Goal: Task Accomplishment & Management: Manage account settings

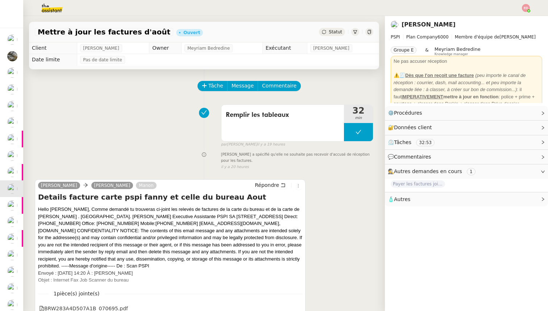
click at [354, 133] on button at bounding box center [358, 132] width 29 height 18
click at [354, 133] on icon at bounding box center [352, 132] width 6 height 6
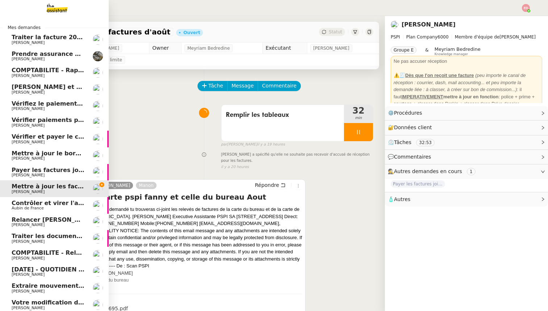
scroll to position [73, 0]
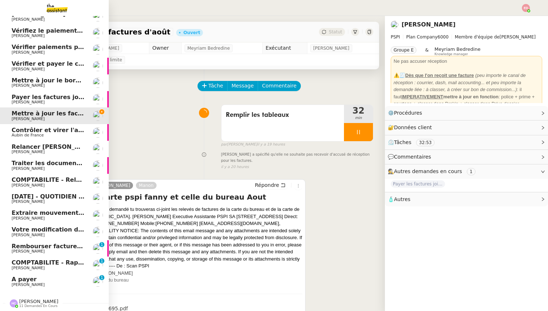
click at [38, 283] on span "[PERSON_NAME]" at bounding box center [48, 285] width 73 height 4
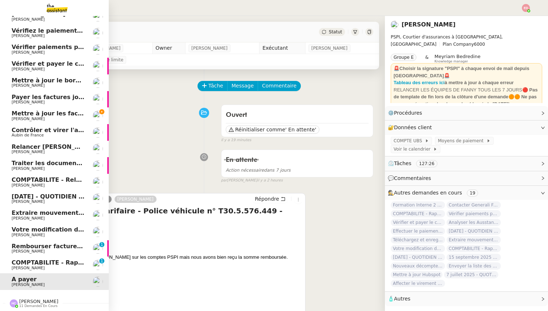
click at [14, 267] on span "[PERSON_NAME]" at bounding box center [28, 267] width 33 height 5
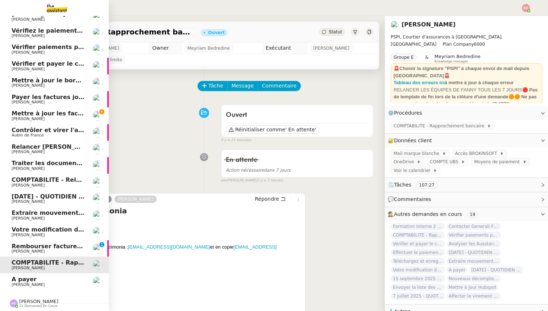
click at [22, 247] on link "Rembourser factures et mettre à jour Excel [PERSON_NAME] 0 1 2 3 4 5 6 7 8 9" at bounding box center [54, 248] width 109 height 17
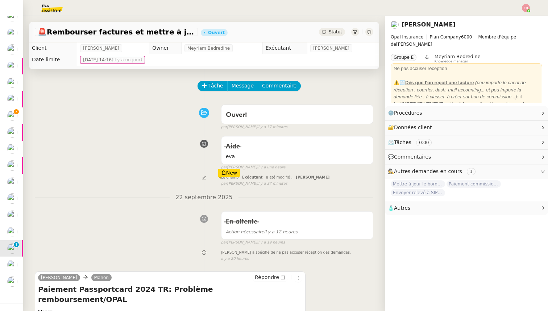
click at [204, 91] on div "Tâche Message Commentaire" at bounding box center [285, 89] width 175 height 17
click at [203, 87] on icon at bounding box center [204, 85] width 5 height 5
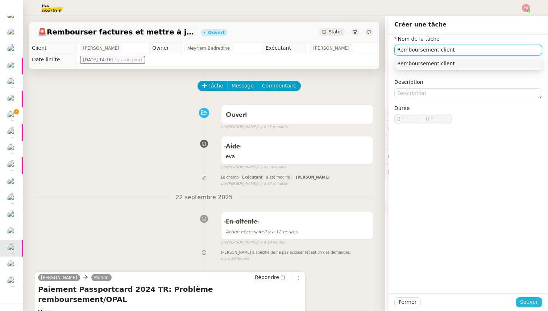
type input "Remboursement client"
click at [521, 298] on button "Sauver" at bounding box center [529, 302] width 26 height 10
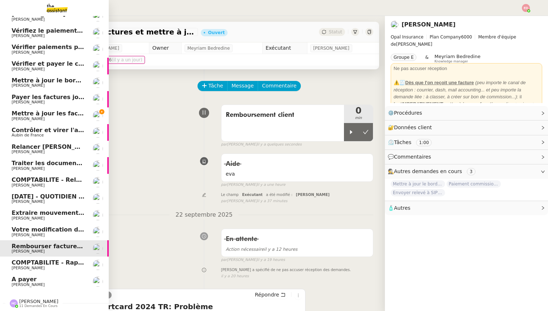
click at [18, 114] on span "Mettre à jour les factures d'août" at bounding box center [65, 113] width 106 height 7
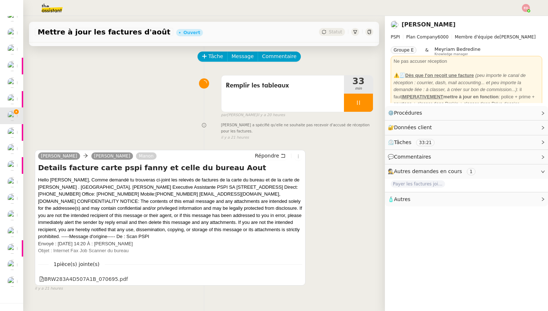
scroll to position [51, 0]
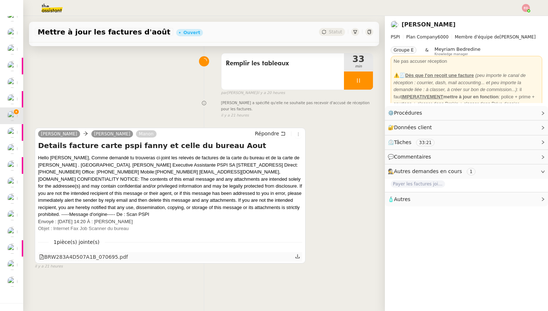
click at [296, 254] on icon at bounding box center [297, 256] width 5 height 5
click at [362, 79] on div at bounding box center [358, 80] width 29 height 18
click at [366, 81] on icon at bounding box center [366, 81] width 6 height 6
click at [354, 82] on button at bounding box center [358, 80] width 29 height 18
click at [350, 82] on icon at bounding box center [352, 81] width 6 height 6
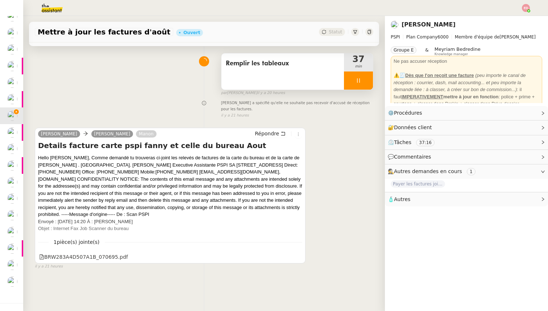
click at [363, 83] on div at bounding box center [358, 80] width 29 height 18
click at [366, 85] on button at bounding box center [366, 80] width 15 height 18
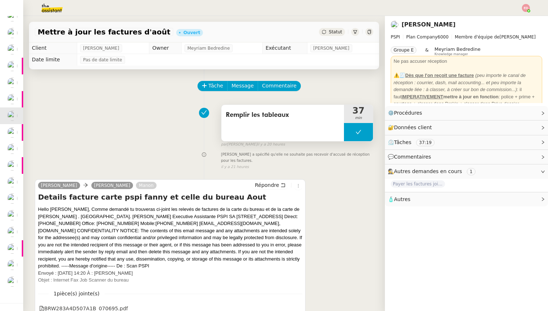
click at [353, 128] on button at bounding box center [358, 132] width 29 height 18
click at [353, 131] on icon at bounding box center [352, 132] width 6 height 6
click at [276, 182] on span "Répondre" at bounding box center [267, 184] width 24 height 7
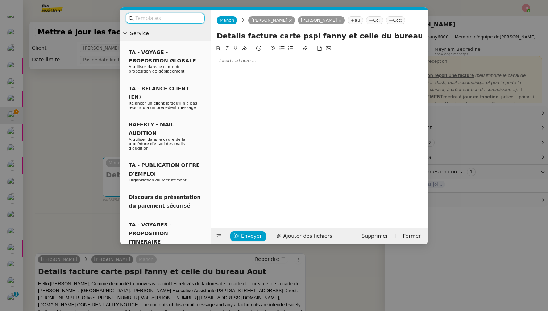
click at [224, 59] on div at bounding box center [319, 60] width 211 height 7
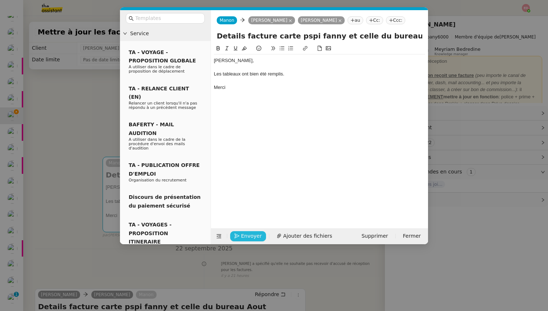
click at [250, 235] on span "Envoyer" at bounding box center [251, 236] width 21 height 8
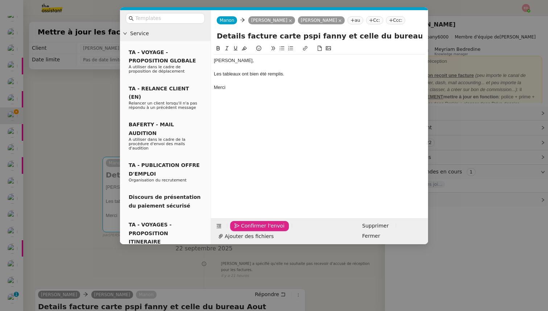
click at [250, 230] on span "Confirmer l'envoi" at bounding box center [263, 226] width 44 height 8
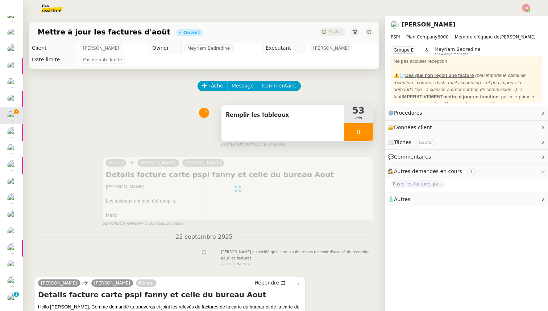
click at [369, 130] on div at bounding box center [358, 132] width 29 height 18
click at [369, 130] on button at bounding box center [366, 132] width 15 height 18
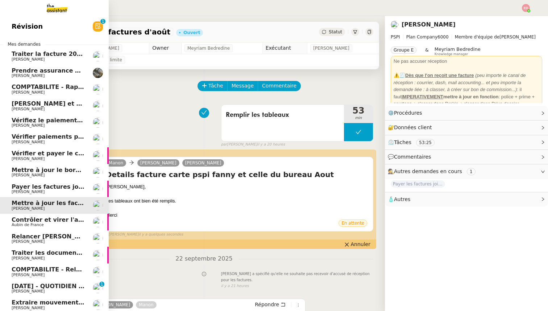
click at [37, 71] on span "Prendre assurance habitation Boissettes" at bounding box center [78, 70] width 133 height 7
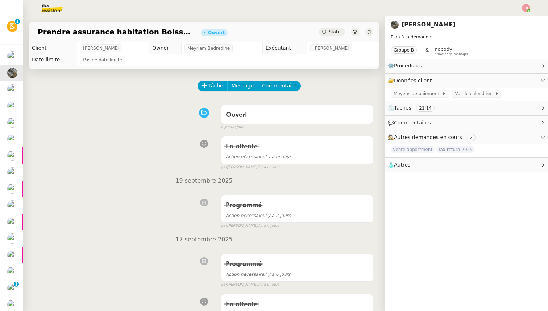
click at [338, 32] on span "Statut" at bounding box center [335, 31] width 13 height 5
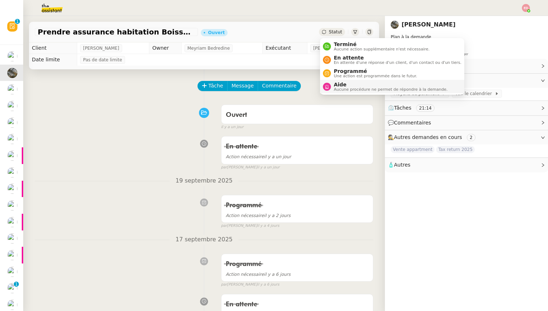
click at [346, 83] on span "Aide" at bounding box center [391, 85] width 114 height 6
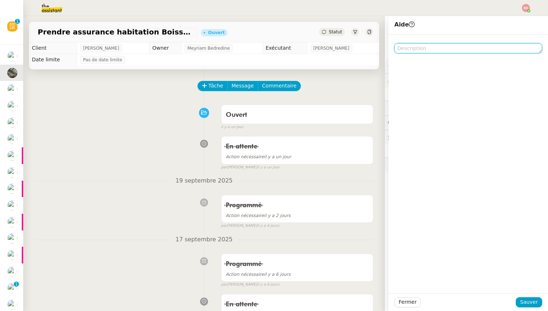
click at [424, 52] on textarea at bounding box center [469, 48] width 148 height 10
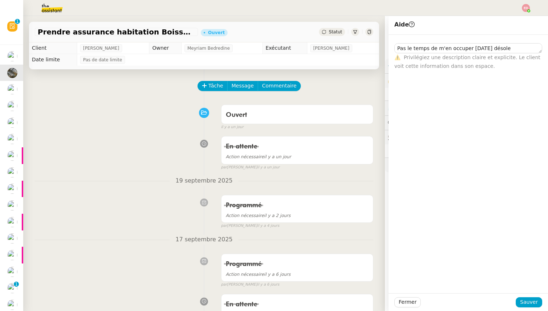
click at [528, 296] on div "Fermer Sauver" at bounding box center [469, 302] width 160 height 18
click at [507, 49] on textarea "Pas le temps de m'en occuper [DATE] désole" at bounding box center [469, 48] width 148 height 10
type textarea "Pas le temps de m'en occuper [DATE]"
click at [520, 301] on button "Sauver" at bounding box center [529, 302] width 26 height 10
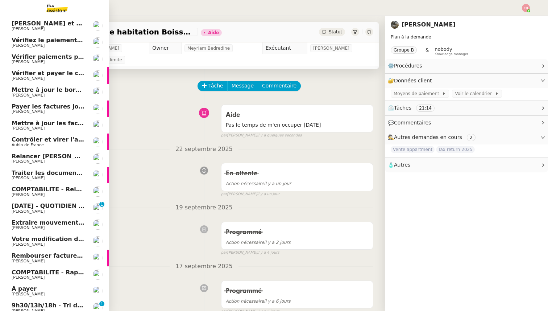
scroll to position [128, 0]
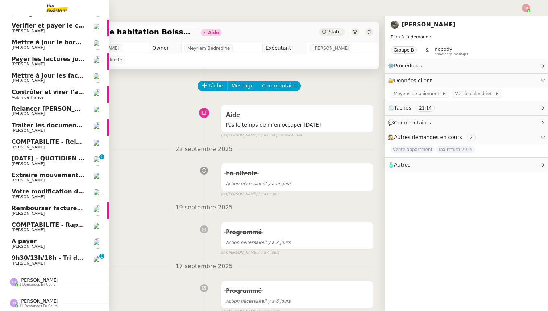
click at [25, 263] on span "[PERSON_NAME]" at bounding box center [28, 263] width 33 height 5
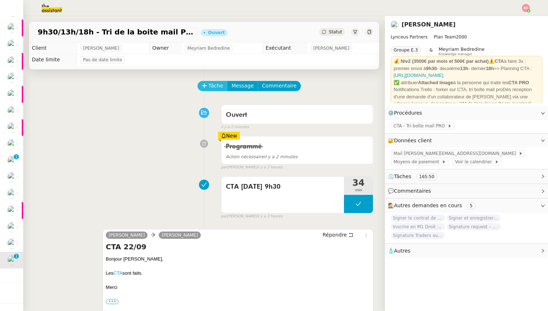
click at [215, 88] on span "Tâche" at bounding box center [216, 86] width 15 height 8
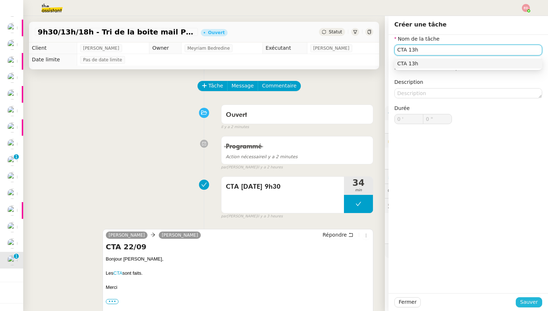
type input "CTA 13h"
click at [524, 306] on span "Sauver" at bounding box center [529, 302] width 18 height 8
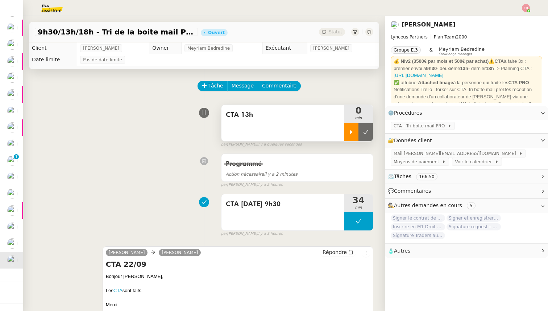
click at [349, 130] on icon at bounding box center [352, 132] width 6 height 6
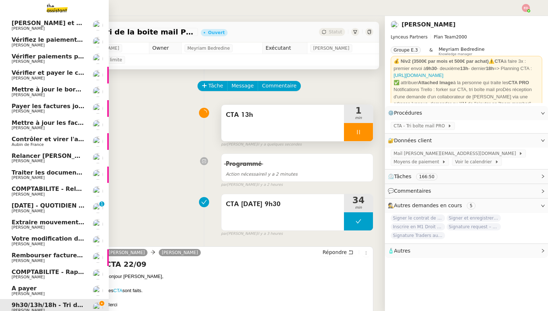
scroll to position [68, 0]
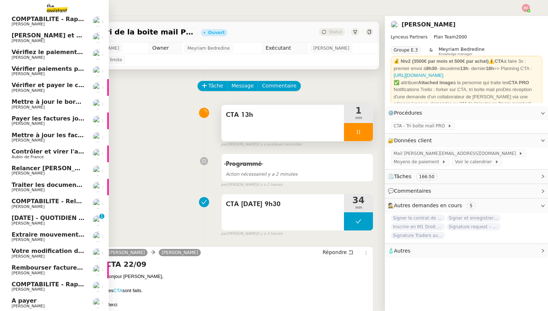
click at [56, 139] on span "[PERSON_NAME]" at bounding box center [48, 140] width 73 height 4
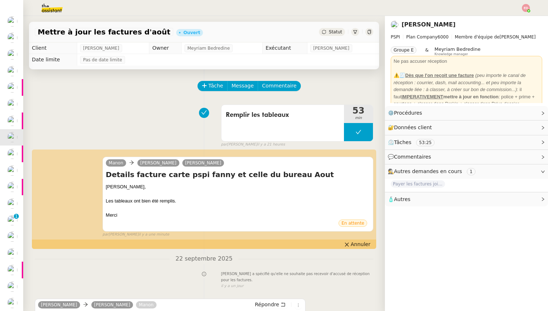
click at [336, 34] on span "Statut" at bounding box center [335, 31] width 13 height 5
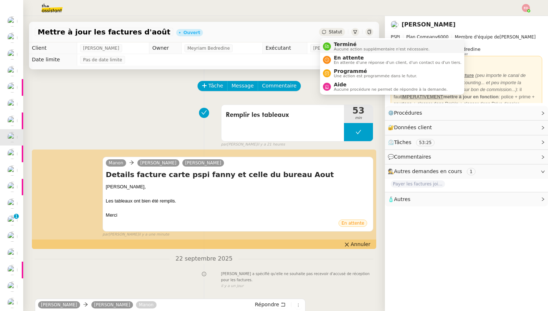
click at [336, 43] on span "Terminé" at bounding box center [382, 44] width 96 height 6
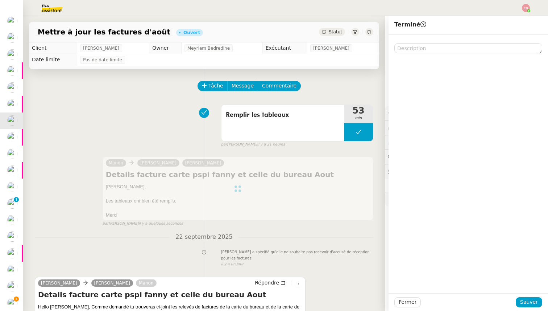
scroll to position [51, 0]
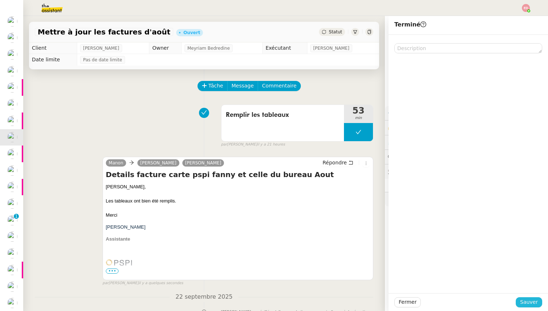
click at [527, 304] on span "Sauver" at bounding box center [529, 302] width 18 height 8
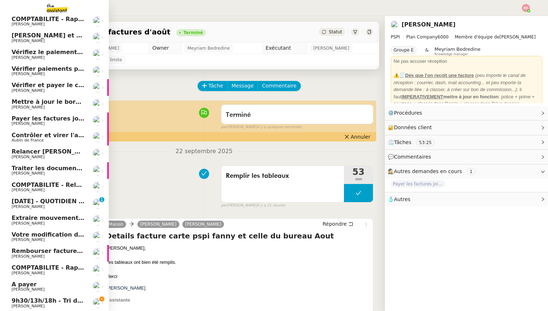
click at [30, 284] on span "A payer" at bounding box center [24, 284] width 25 height 7
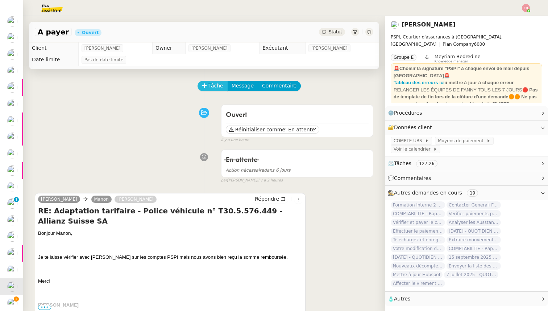
click at [202, 89] on button "Tâche" at bounding box center [213, 86] width 30 height 10
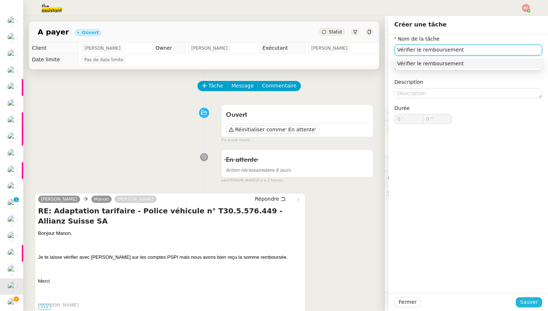
type input "Vérifier le remboursement"
click at [527, 301] on span "Sauver" at bounding box center [529, 302] width 18 height 8
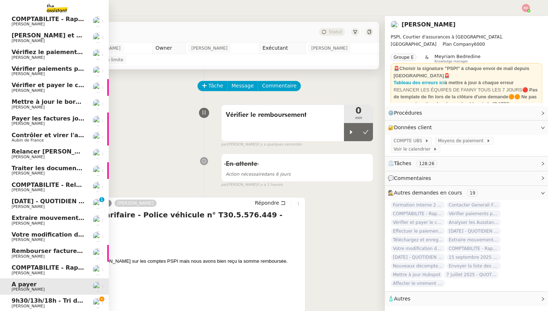
click at [33, 203] on span "[DATE] - QUOTIDIEN Gestion boite mail Accounting" at bounding box center [95, 201] width 166 height 7
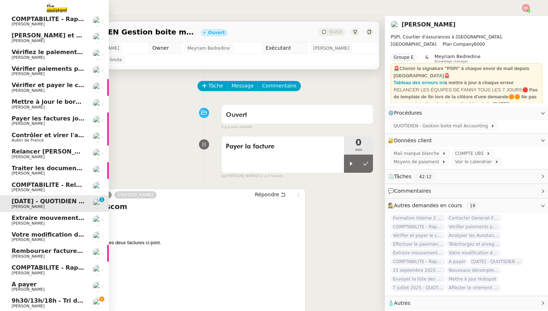
click at [34, 215] on span "Extraire mouvements compte Opal Verein" at bounding box center [80, 217] width 137 height 7
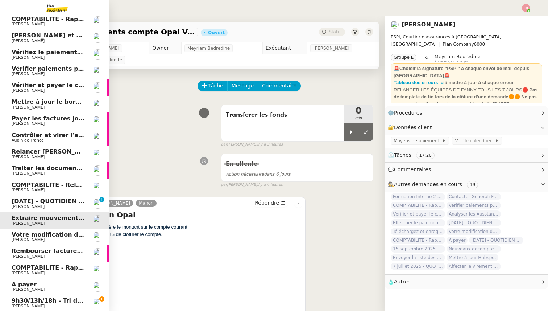
click at [35, 231] on link "Votre modification de code personnel Crédit Agricole En ligne [PERSON_NAME]" at bounding box center [54, 236] width 109 height 17
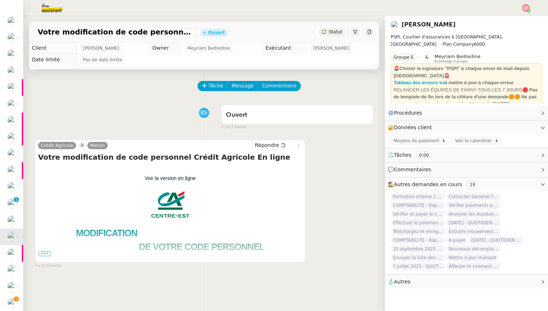
click at [333, 33] on span "Statut" at bounding box center [335, 31] width 13 height 5
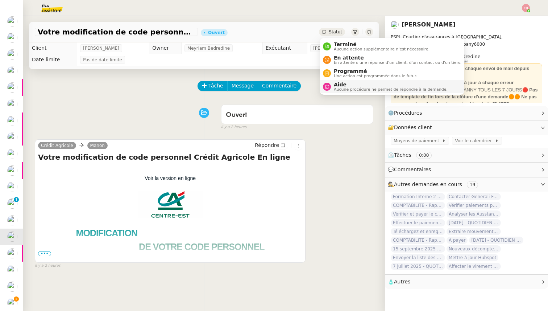
click at [337, 82] on span "Aide" at bounding box center [391, 85] width 114 height 6
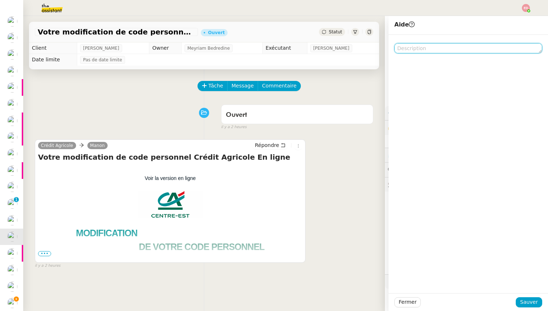
click at [399, 51] on textarea at bounding box center [469, 48] width 148 height 10
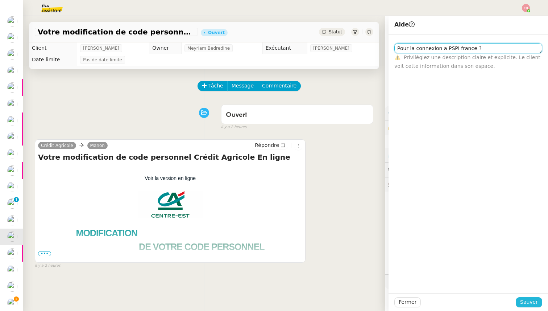
type textarea "Pour la connexion a PSPI france ?"
click at [524, 303] on span "Sauver" at bounding box center [529, 302] width 18 height 8
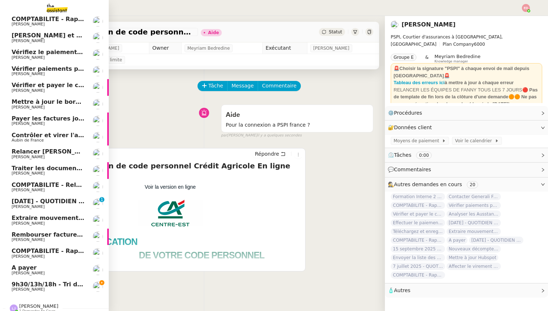
click at [19, 240] on span "[PERSON_NAME]" at bounding box center [28, 239] width 33 height 5
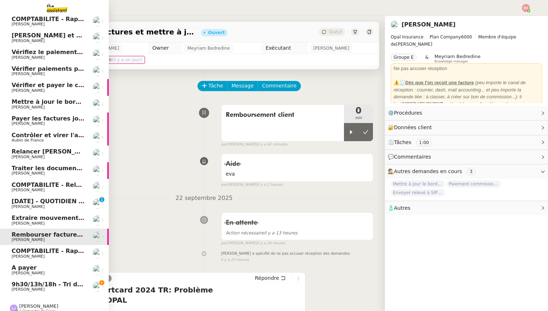
click at [27, 259] on link "COMPTABILITE - Rapprochement bancaire - [DATE] [PERSON_NAME]" at bounding box center [54, 253] width 109 height 17
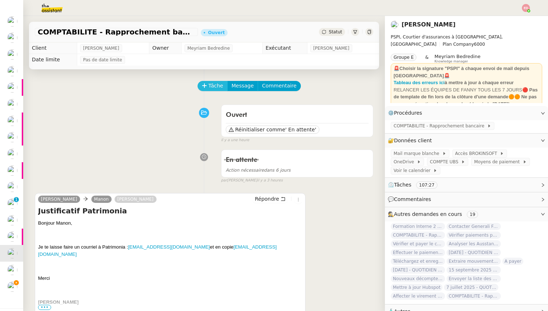
click at [212, 87] on span "Tâche" at bounding box center [216, 86] width 15 height 8
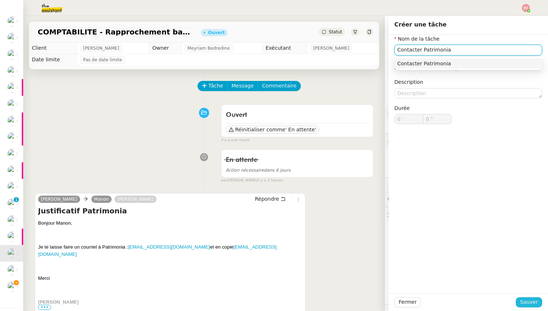
type input "Contacter Patrimonia"
click at [524, 304] on span "Sauver" at bounding box center [529, 302] width 18 height 8
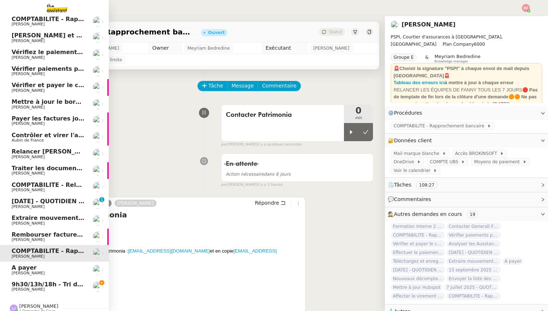
click at [18, 268] on span "A payer" at bounding box center [24, 267] width 25 height 7
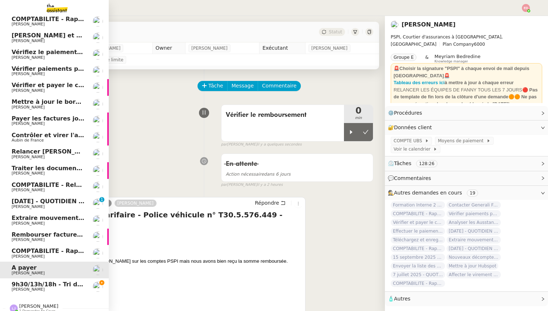
click at [33, 240] on span "[PERSON_NAME]" at bounding box center [28, 239] width 33 height 5
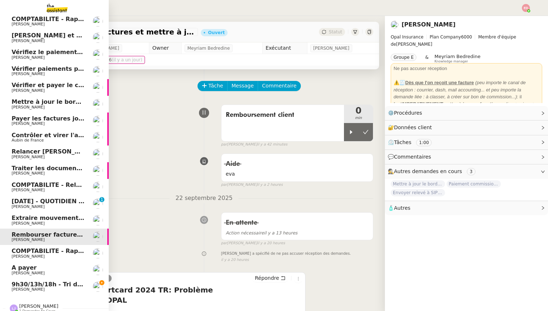
click at [37, 222] on span "[PERSON_NAME]" at bounding box center [28, 223] width 33 height 5
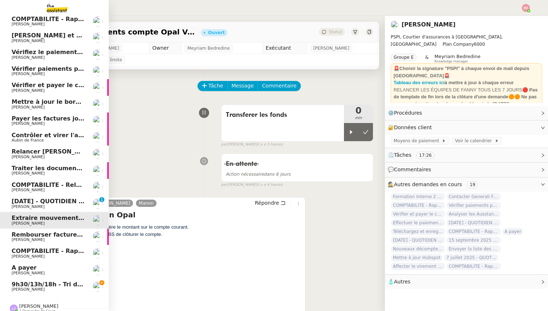
click at [38, 207] on span "[PERSON_NAME]" at bounding box center [48, 207] width 73 height 4
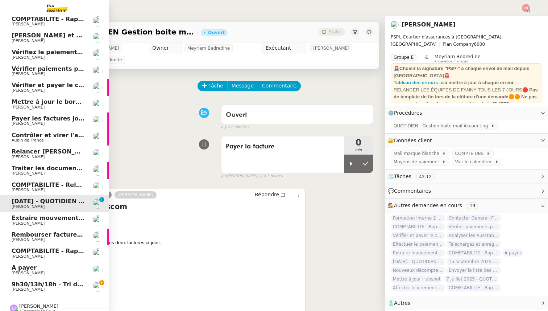
click at [40, 186] on span "COMPTABILITE - Relances factures impayées - septembre 2025" at bounding box center [114, 184] width 205 height 7
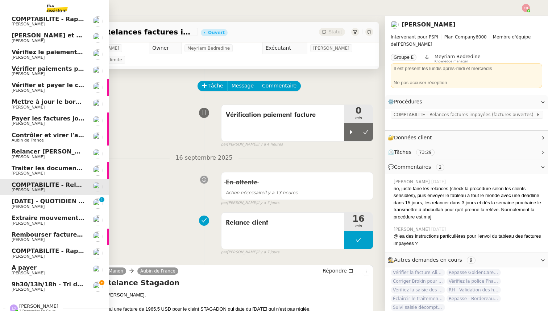
click at [42, 170] on span "Traiter les documents ARVAL" at bounding box center [59, 168] width 94 height 7
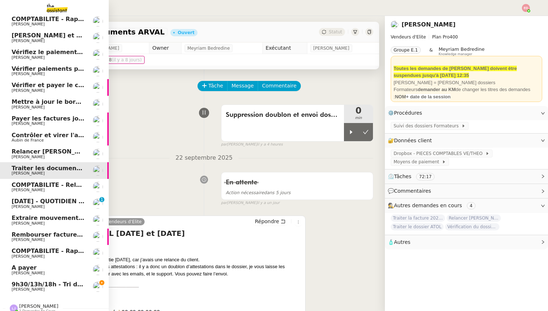
click at [50, 139] on span "Aubin de France" at bounding box center [48, 140] width 73 height 4
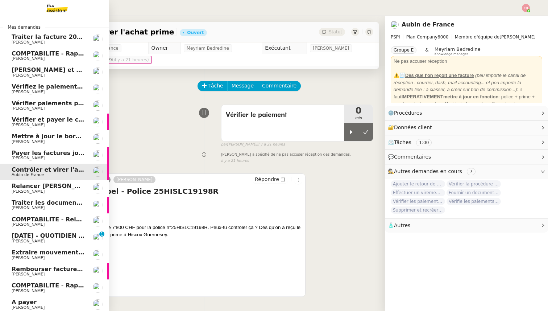
scroll to position [17, 0]
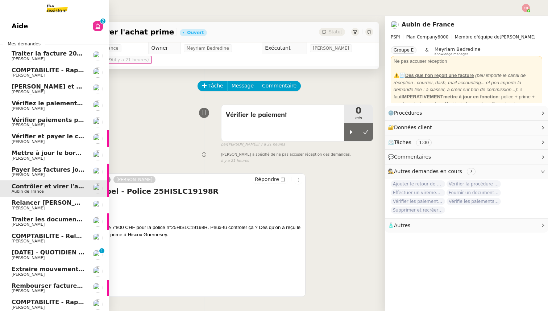
click at [50, 170] on span "Payer les factures jointes" at bounding box center [53, 169] width 83 height 7
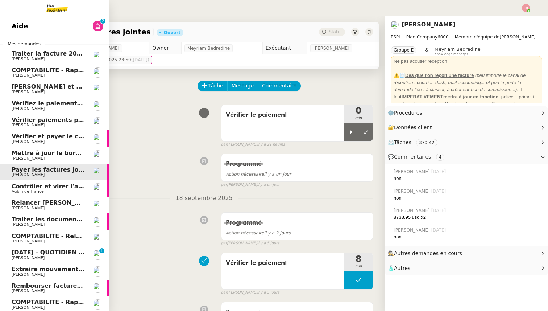
click at [48, 156] on span "Mettre à jour le bordereau de juin" at bounding box center [67, 152] width 111 height 7
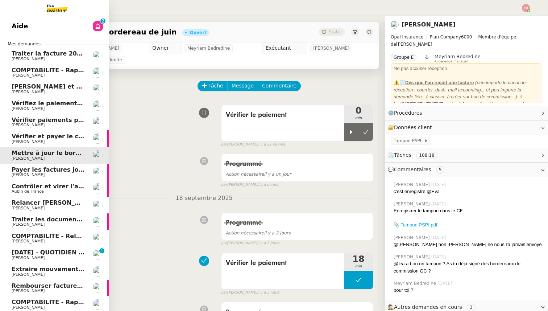
click at [48, 138] on span "Vérifier et payer le contrat" at bounding box center [55, 136] width 87 height 7
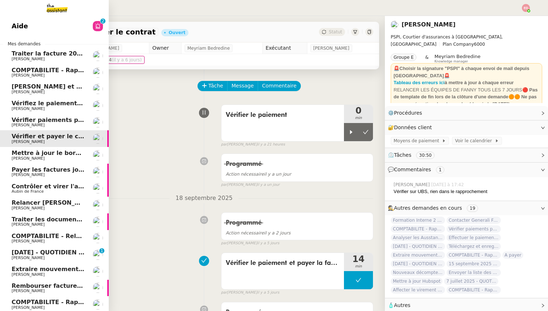
click at [50, 123] on span "Vérifier paiements primes Lefort et De Marignac" at bounding box center [91, 119] width 158 height 7
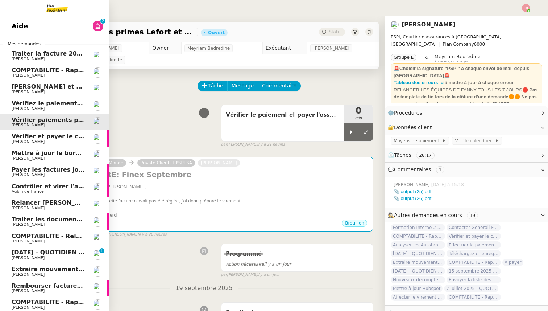
click at [51, 106] on span "Vérifiez le paiement du client" at bounding box center [60, 103] width 96 height 7
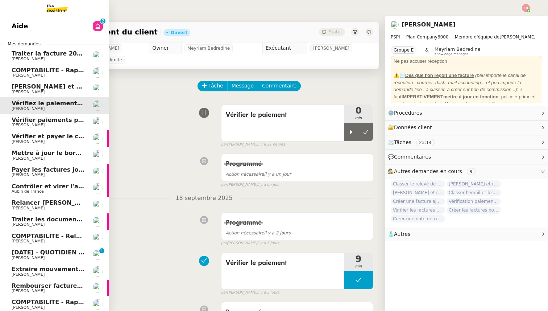
click at [51, 88] on span "[PERSON_NAME] et rembourser les polices d'assurance" at bounding box center [102, 86] width 181 height 7
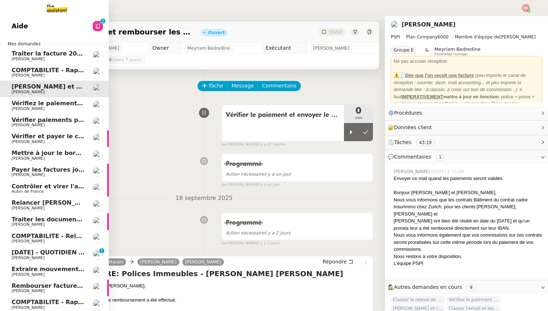
click at [50, 71] on span "COMPTABILITE - Rapprochement bancaire - [DATE]" at bounding box center [94, 70] width 165 height 7
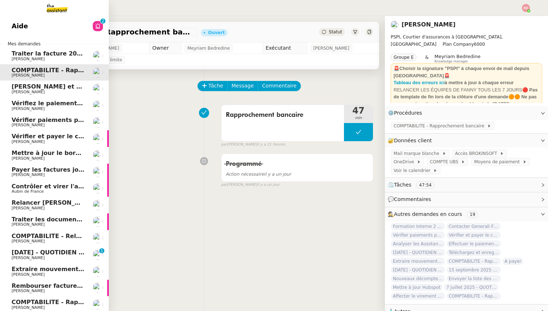
click at [45, 50] on link "Traiter la facture 2025416 Fuseau [PERSON_NAME]" at bounding box center [54, 56] width 109 height 17
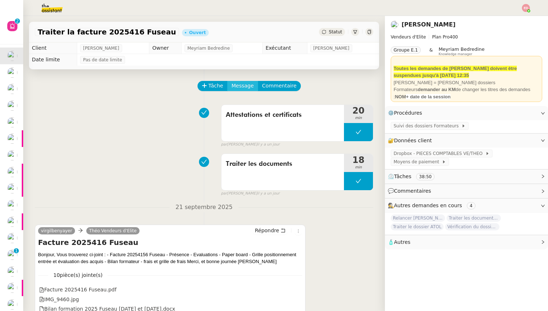
click at [243, 86] on span "Message" at bounding box center [243, 86] width 22 height 8
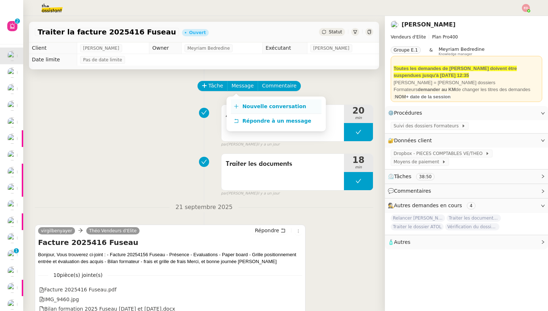
click at [248, 106] on span "Nouvelle conversation" at bounding box center [275, 106] width 64 height 6
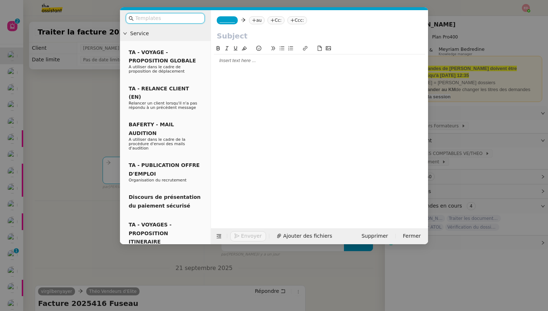
click at [228, 14] on div "_______ au Cc: Ccc:" at bounding box center [319, 20] width 217 height 20
click at [229, 20] on span "_______" at bounding box center [227, 20] width 15 height 5
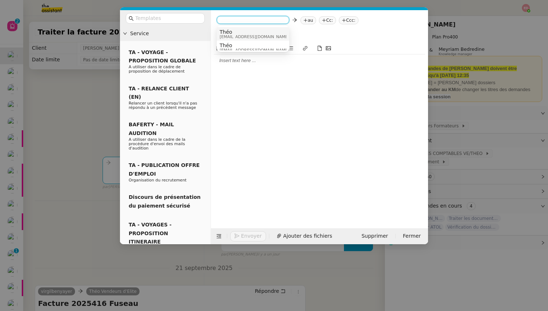
click at [233, 28] on nz-option-item "Théo [EMAIL_ADDRESS][DOMAIN_NAME]" at bounding box center [253, 33] width 73 height 13
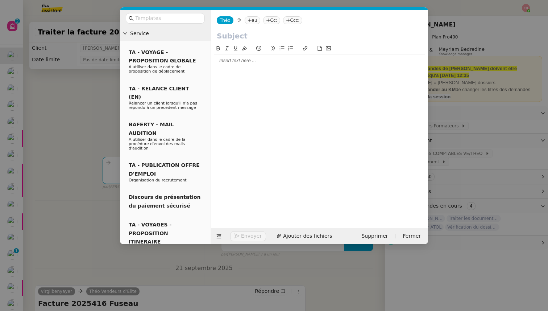
click at [251, 20] on nz-tag "au" at bounding box center [253, 20] width 16 height 8
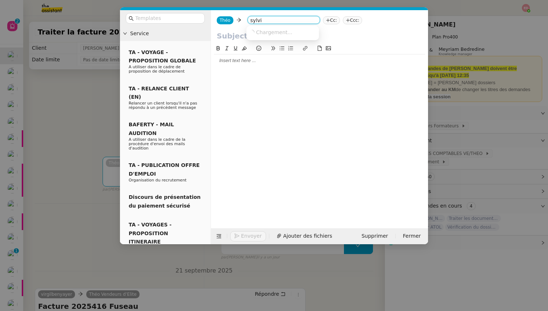
type input "[PERSON_NAME]"
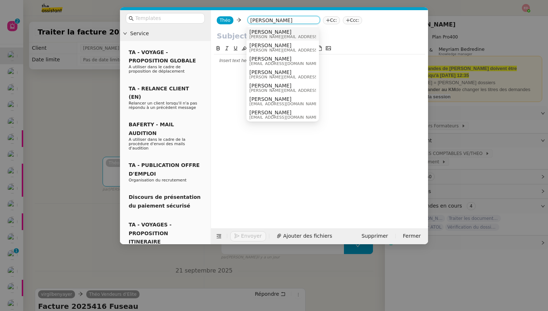
click at [293, 31] on span "[PERSON_NAME]" at bounding box center [301, 32] width 103 height 6
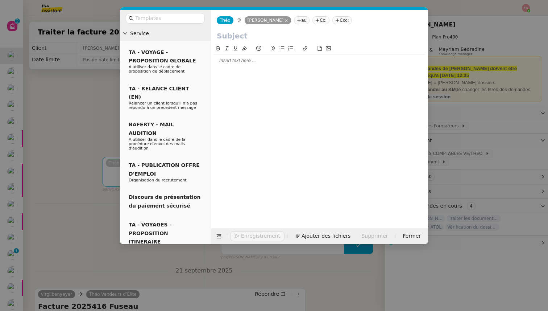
click at [243, 34] on input "text" at bounding box center [320, 35] width 206 height 11
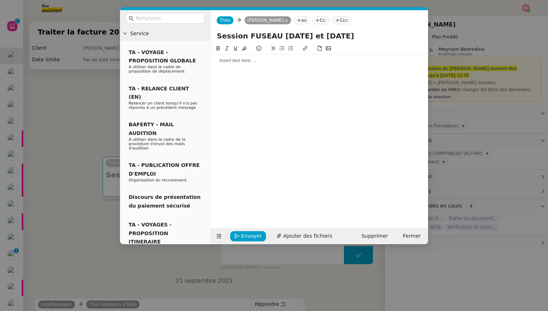
type input "Session FUSEAU [DATE] et [DATE]"
click at [221, 63] on div at bounding box center [319, 60] width 211 height 7
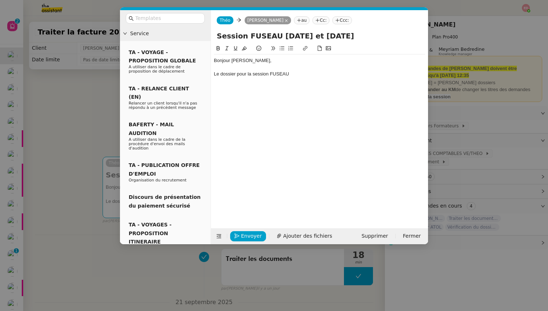
scroll to position [0, 0]
click at [56, 124] on nz-modal-container "Service TA - VOYAGE - PROPOSITION GLOBALE A utiliser dans le cadre de propositi…" at bounding box center [274, 155] width 548 height 311
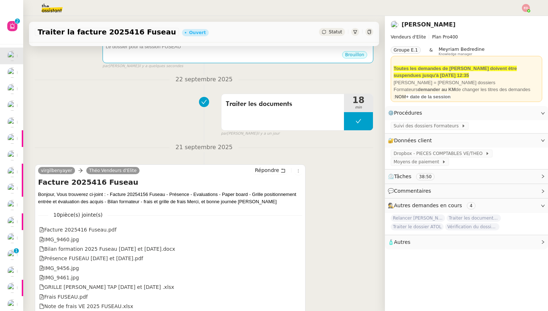
scroll to position [207, 0]
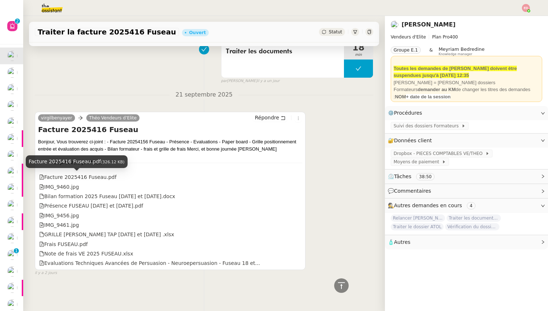
click at [69, 177] on div "Facture 2025416 Fuseau.pdf" at bounding box center [77, 177] width 77 height 8
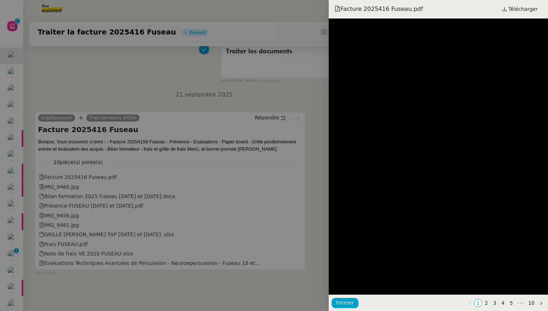
click at [135, 177] on div at bounding box center [274, 155] width 548 height 311
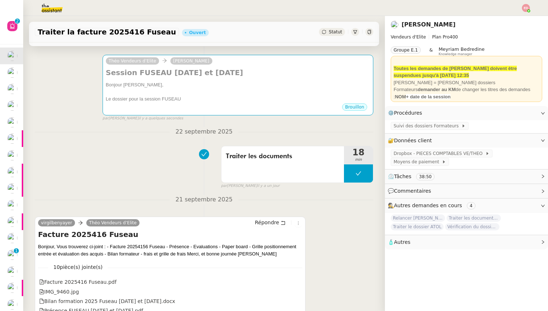
scroll to position [0, 0]
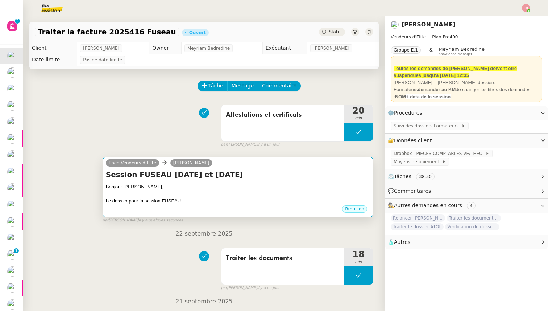
click at [168, 206] on div "Brouillon" at bounding box center [238, 210] width 264 height 11
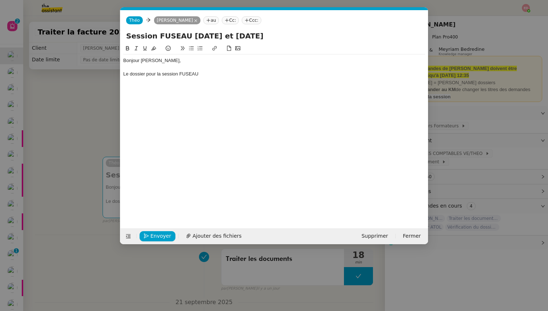
scroll to position [0, 15]
click at [224, 74] on div "Le dossier pour la session FUSEAU" at bounding box center [274, 74] width 302 height 7
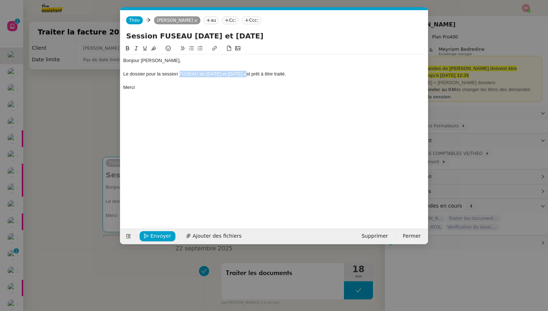
drag, startPoint x: 247, startPoint y: 74, endPoint x: 180, endPoint y: 74, distance: 66.4
click at [180, 74] on div "Le dossier pour la session FUSEAU du [DATE] et [DATE] est prêt à être traité." at bounding box center [274, 74] width 302 height 7
click at [214, 48] on icon at bounding box center [214, 48] width 5 height 5
paste input "[URL][DOMAIN_NAME]"
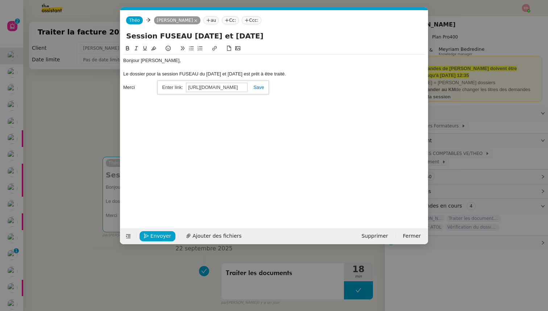
type input "[URL][DOMAIN_NAME]"
click at [261, 87] on link at bounding box center [256, 87] width 17 height 5
click at [162, 235] on span "Envoyer" at bounding box center [161, 236] width 21 height 8
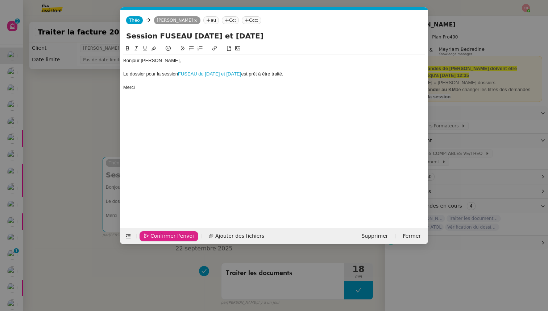
click at [162, 235] on span "Confirmer l'envoi" at bounding box center [173, 236] width 44 height 8
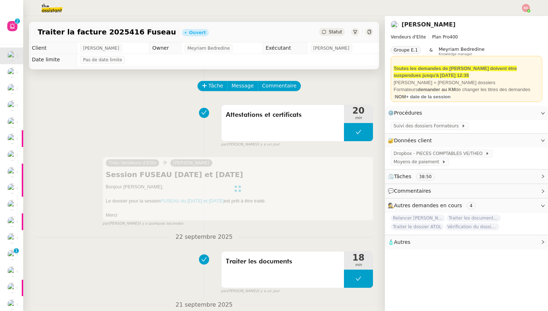
click at [334, 31] on span "Statut" at bounding box center [335, 31] width 13 height 5
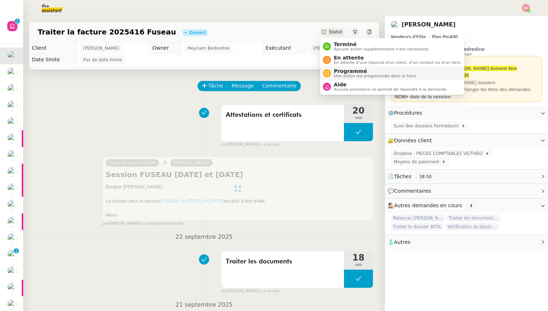
click at [334, 66] on li "Programmé Une action est programmée dans le futur." at bounding box center [392, 72] width 144 height 13
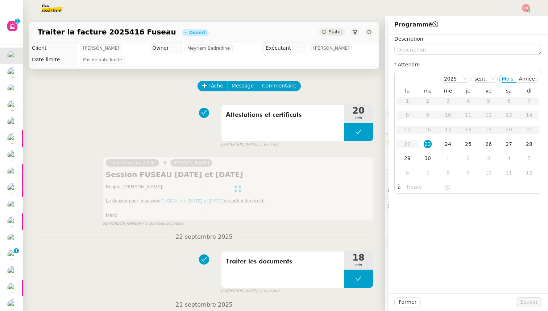
click at [333, 33] on span "Statut" at bounding box center [335, 31] width 13 height 5
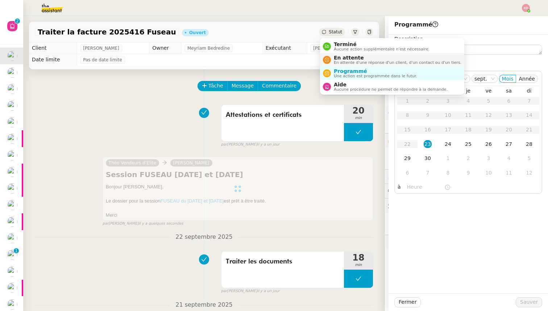
click at [336, 57] on span "En attente" at bounding box center [398, 58] width 128 height 6
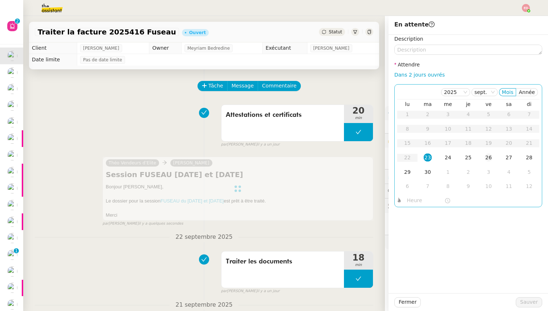
click at [488, 159] on div "26" at bounding box center [489, 157] width 8 height 8
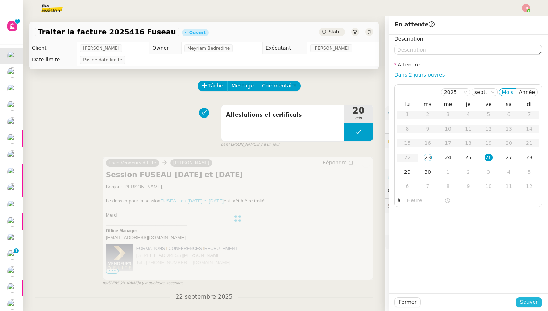
click at [530, 301] on span "Sauver" at bounding box center [529, 302] width 18 height 8
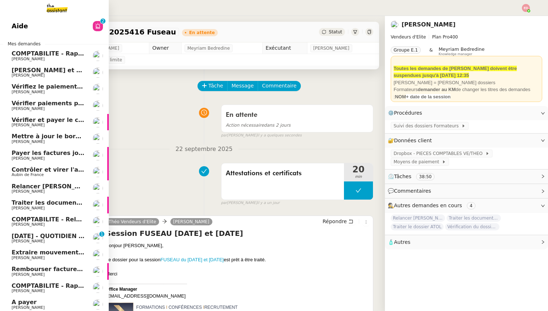
click at [60, 188] on span "Relancer [PERSON_NAME] pour justificatif Eurostar" at bounding box center [95, 186] width 167 height 7
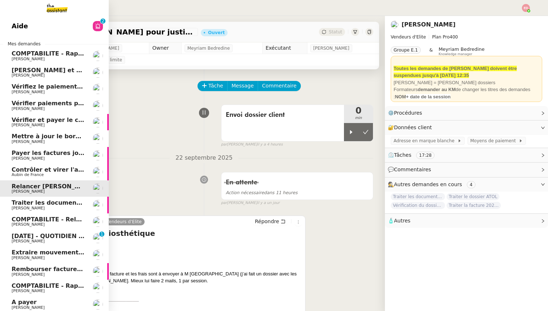
click at [60, 201] on span "Traiter les documents ARVAL" at bounding box center [59, 202] width 94 height 7
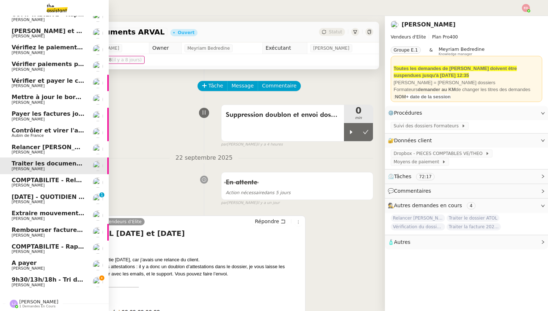
scroll to position [37, 0]
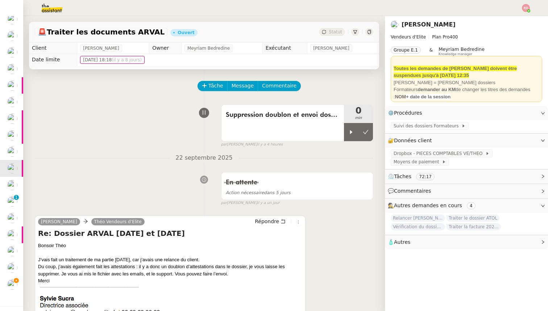
click at [526, 7] on img at bounding box center [526, 8] width 8 height 8
click at [497, 21] on span "Suivi" at bounding box center [496, 20] width 21 height 7
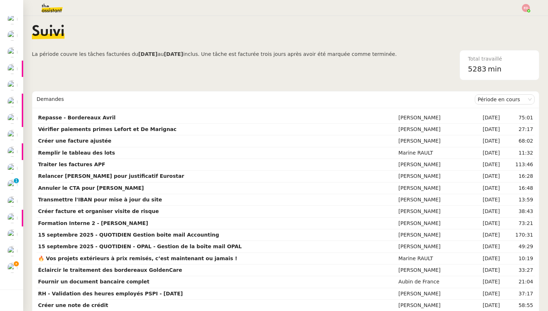
scroll to position [20, 0]
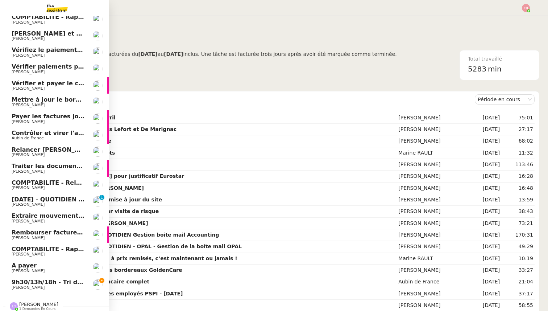
click at [26, 203] on span "[PERSON_NAME]" at bounding box center [28, 204] width 33 height 5
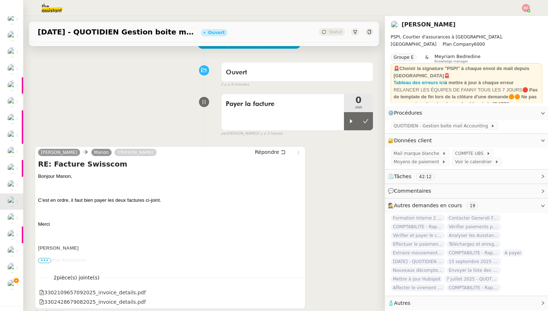
scroll to position [24, 0]
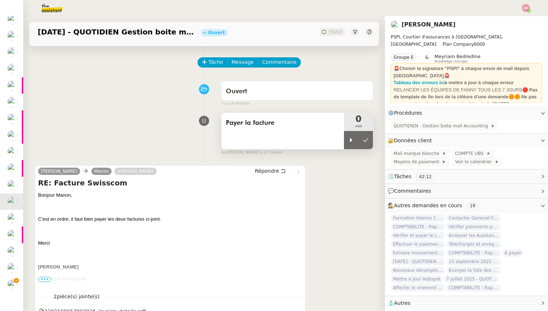
click at [255, 120] on span "Payer la facture" at bounding box center [283, 123] width 114 height 11
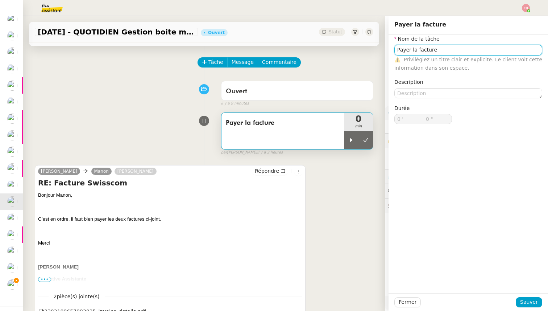
click at [416, 49] on input "Payer la facture" at bounding box center [469, 50] width 148 height 11
click at [444, 51] on input "Payer les facture" at bounding box center [469, 50] width 148 height 11
type input "Payer les factures"
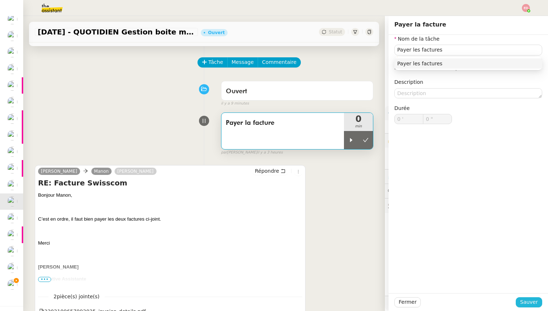
click at [536, 298] on span "Sauver" at bounding box center [529, 302] width 18 height 8
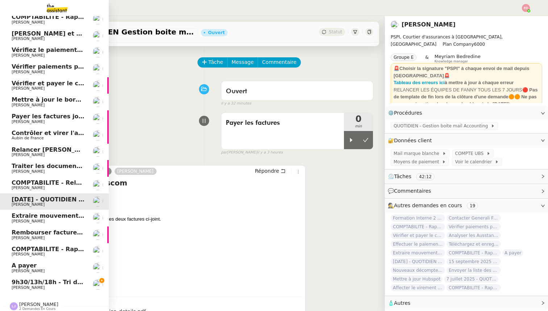
click at [18, 284] on span "9h30/13h/18h - Tri de la boite mail PRO - 19 septembre 2025" at bounding box center [111, 282] width 198 height 7
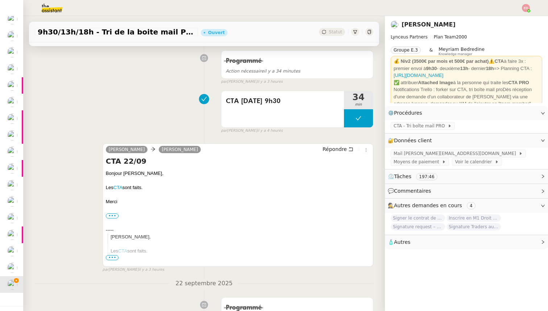
scroll to position [184, 0]
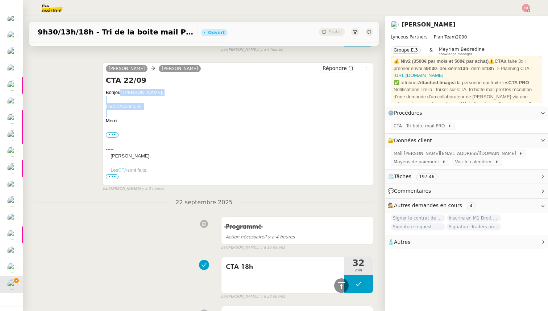
drag, startPoint x: 124, startPoint y: 116, endPoint x: 120, endPoint y: 93, distance: 23.9
click at [120, 93] on div "Bonjour [PERSON_NAME], Les CTA sont faits. [GEOGRAPHIC_DATA] ••• Iris Assistant…" at bounding box center [238, 177] width 264 height 177
drag, startPoint x: 124, startPoint y: 120, endPoint x: 124, endPoint y: 90, distance: 29.7
click at [124, 90] on div "Bonjour [PERSON_NAME], Les CTA sont faits. [GEOGRAPHIC_DATA] ••• Iris Assistant…" at bounding box center [238, 177] width 264 height 177
copy div "[PERSON_NAME], Les CTA sont faits. [GEOGRAPHIC_DATA]"
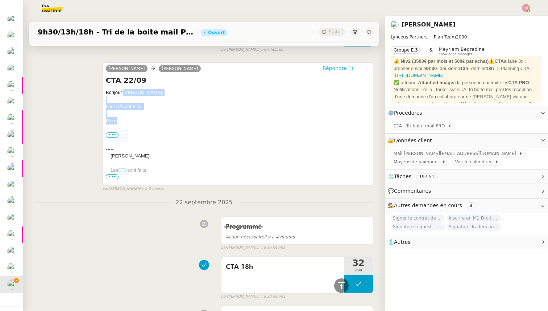
click at [345, 66] on span "Répondre" at bounding box center [335, 68] width 24 height 7
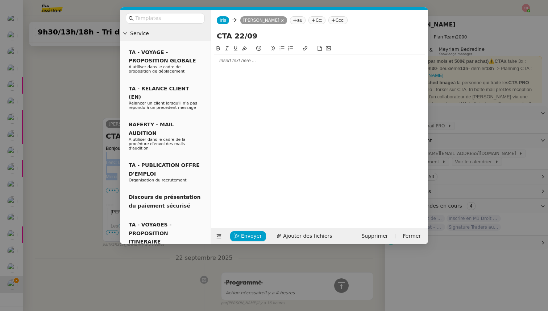
scroll to position [239, 0]
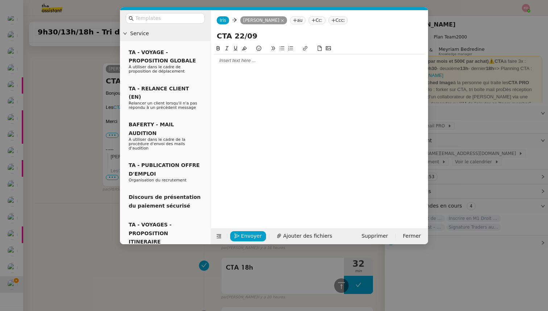
click at [268, 63] on div at bounding box center [319, 60] width 211 height 7
click at [246, 236] on span "Envoyer" at bounding box center [251, 236] width 21 height 8
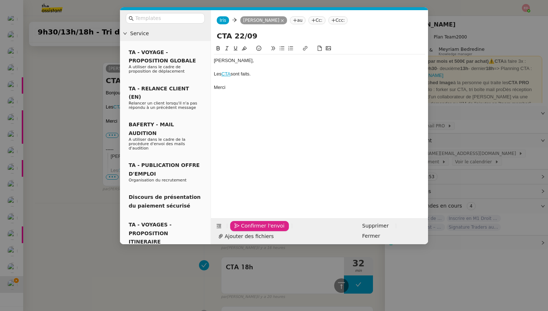
click at [246, 230] on span "Confirmer l'envoi" at bounding box center [263, 226] width 44 height 8
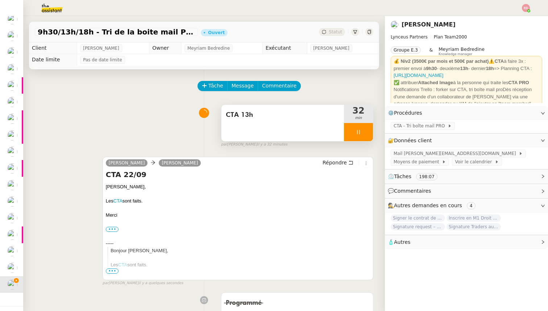
click at [363, 133] on div at bounding box center [358, 132] width 29 height 18
click at [363, 133] on icon at bounding box center [366, 132] width 6 height 6
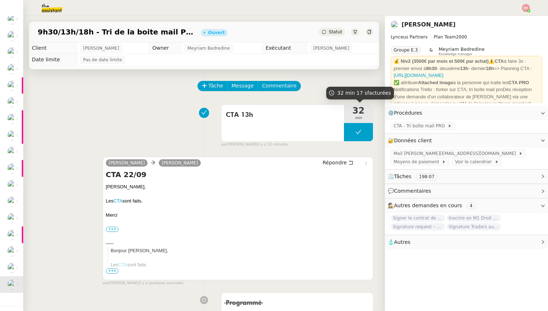
click at [335, 33] on span "Statut" at bounding box center [335, 31] width 13 height 5
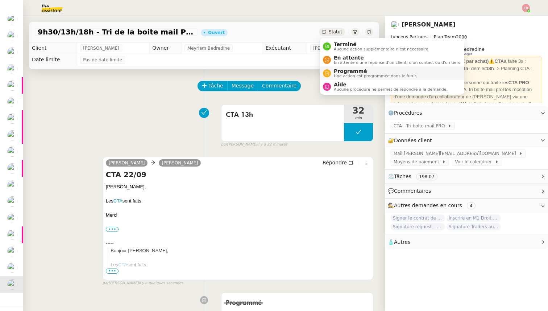
click at [361, 69] on span "Programmé" at bounding box center [375, 71] width 83 height 6
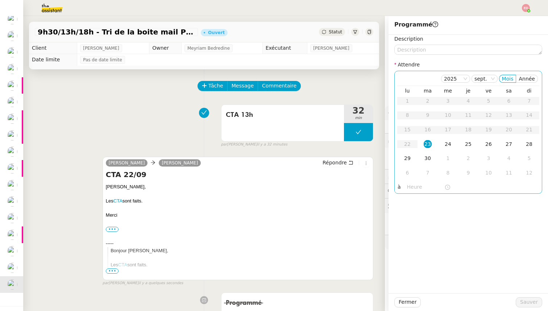
click at [428, 145] on div "23" at bounding box center [428, 144] width 8 height 8
click at [414, 189] on input "text" at bounding box center [425, 187] width 37 height 8
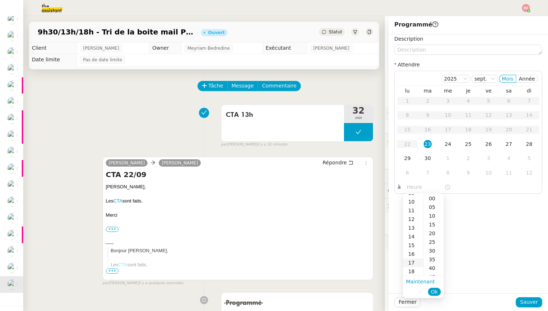
click at [416, 260] on div "17" at bounding box center [413, 262] width 20 height 9
click at [434, 252] on div "30" at bounding box center [434, 250] width 20 height 9
type input "17:30"
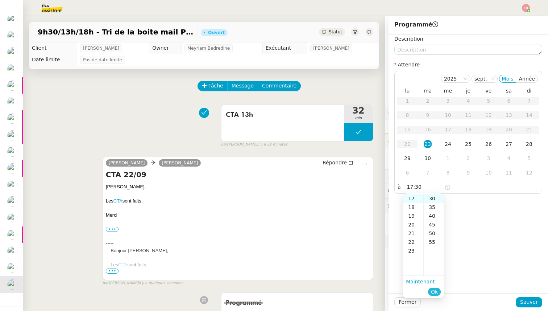
click at [436, 291] on span "Ok" at bounding box center [434, 291] width 7 height 7
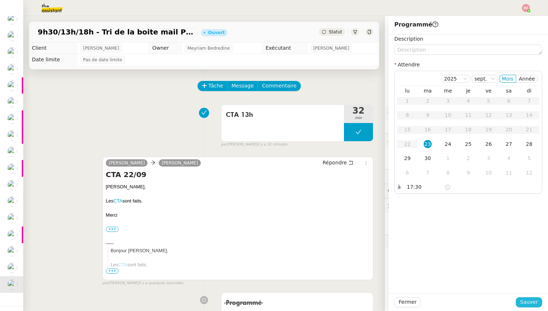
click at [536, 302] on span "Sauver" at bounding box center [529, 302] width 18 height 8
